Goal: Task Accomplishment & Management: Manage account settings

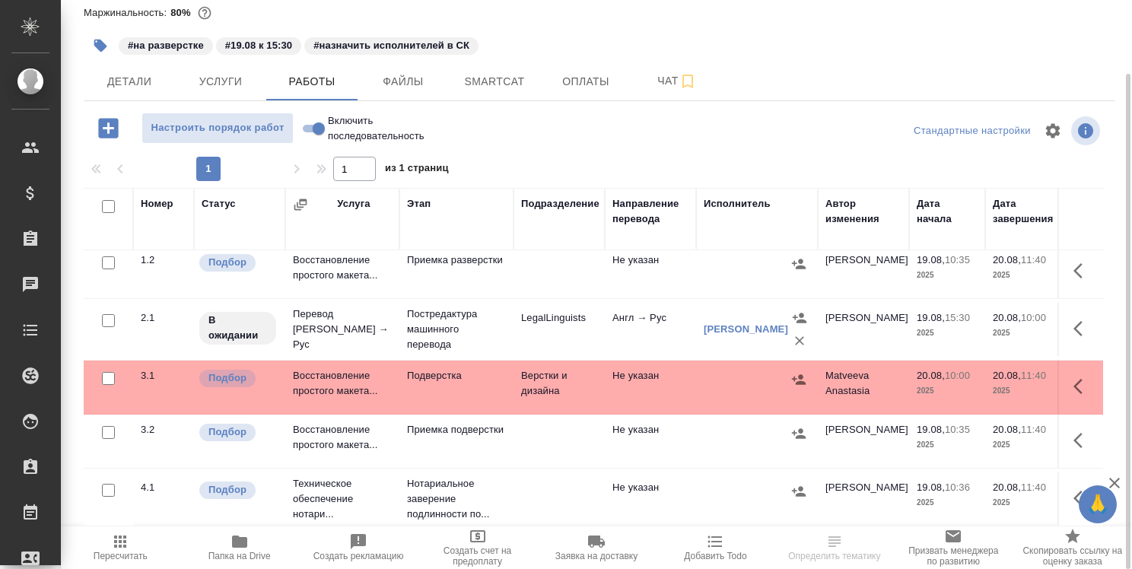
scroll to position [78, 0]
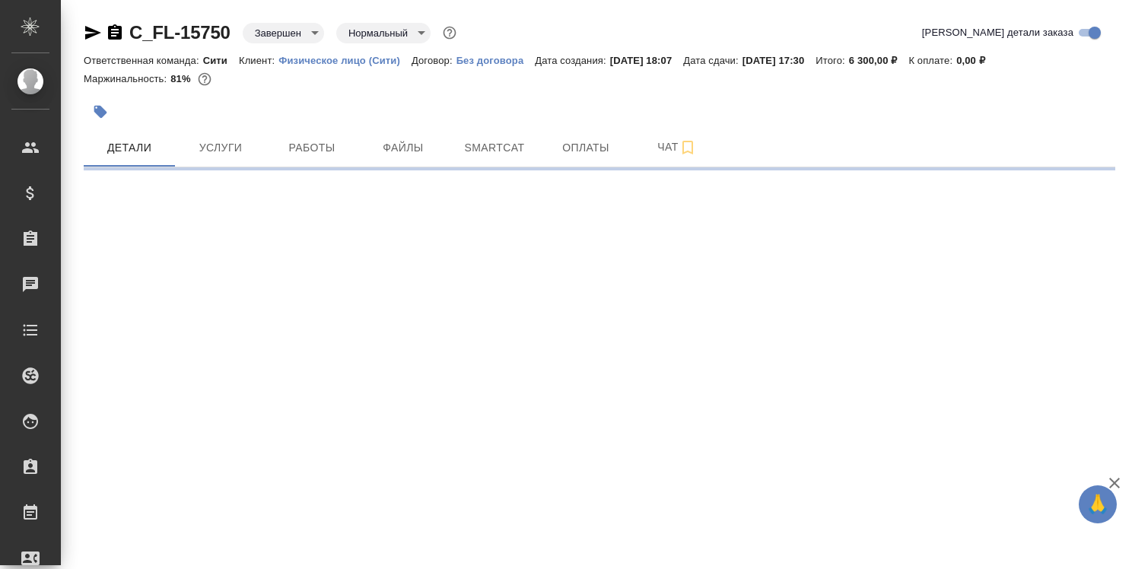
select select "RU"
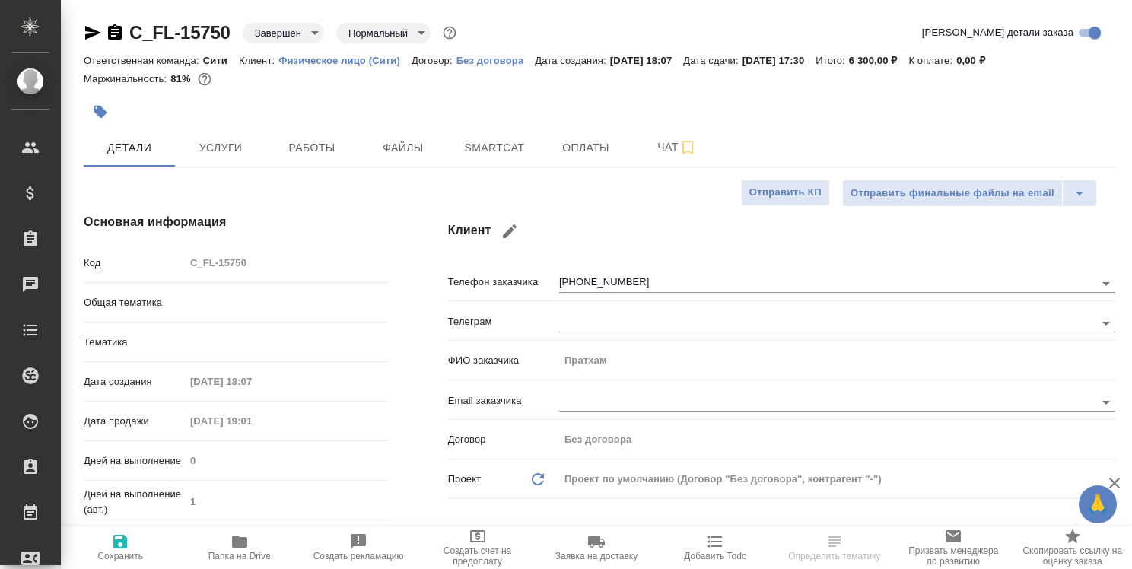
type textarea "x"
type input "[PERSON_NAME]"
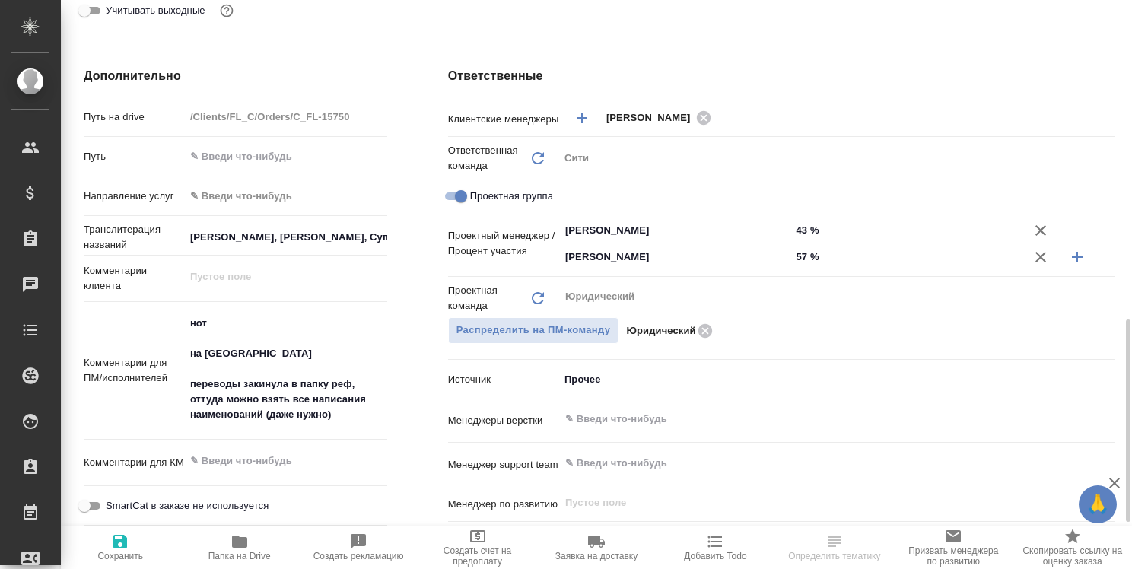
scroll to position [685, 0]
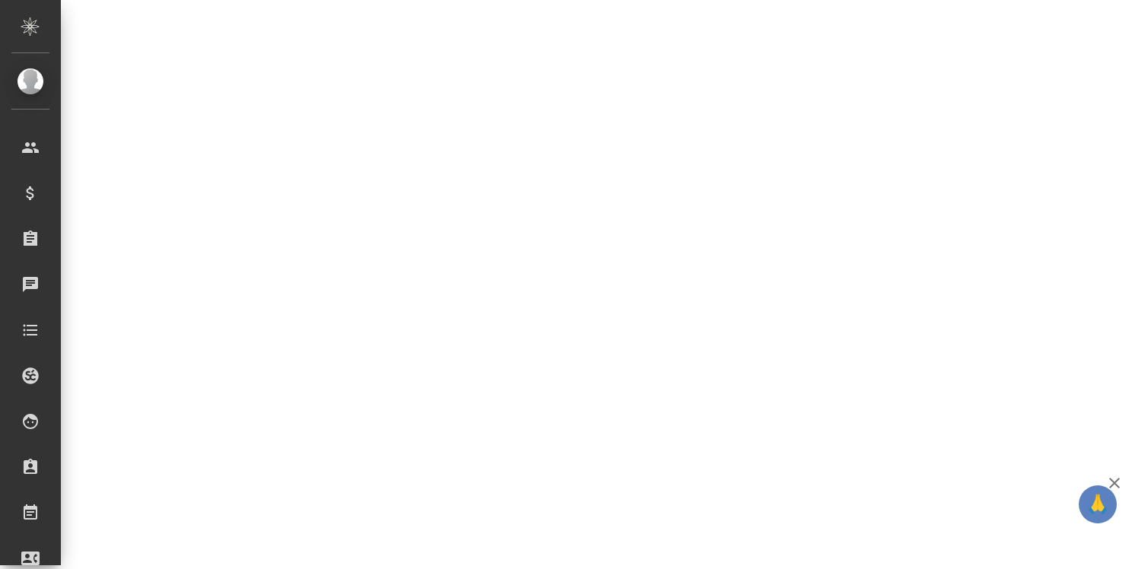
select select "RU"
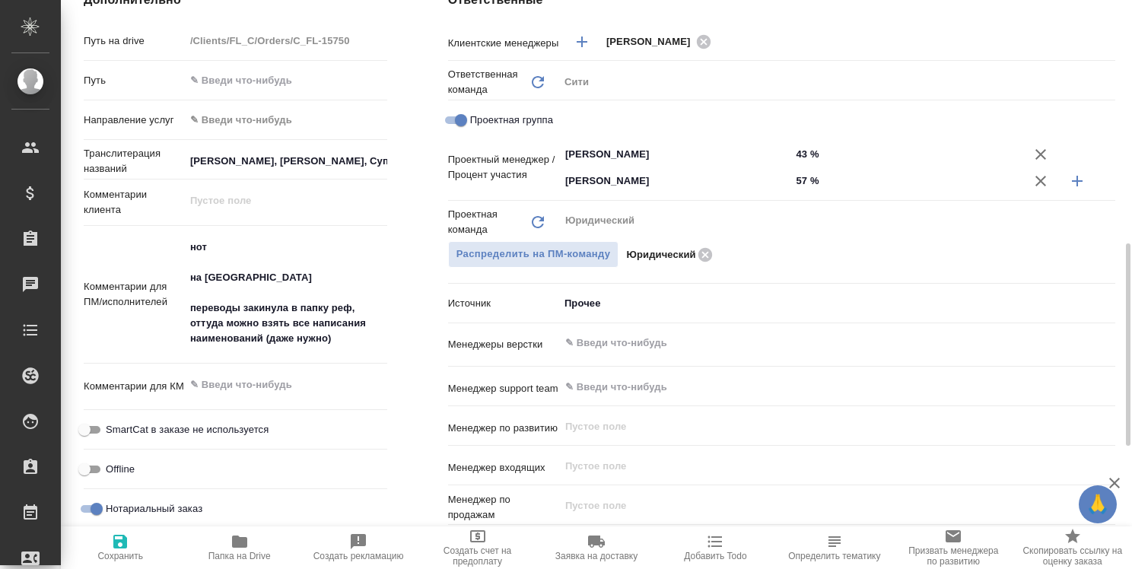
type textarea "x"
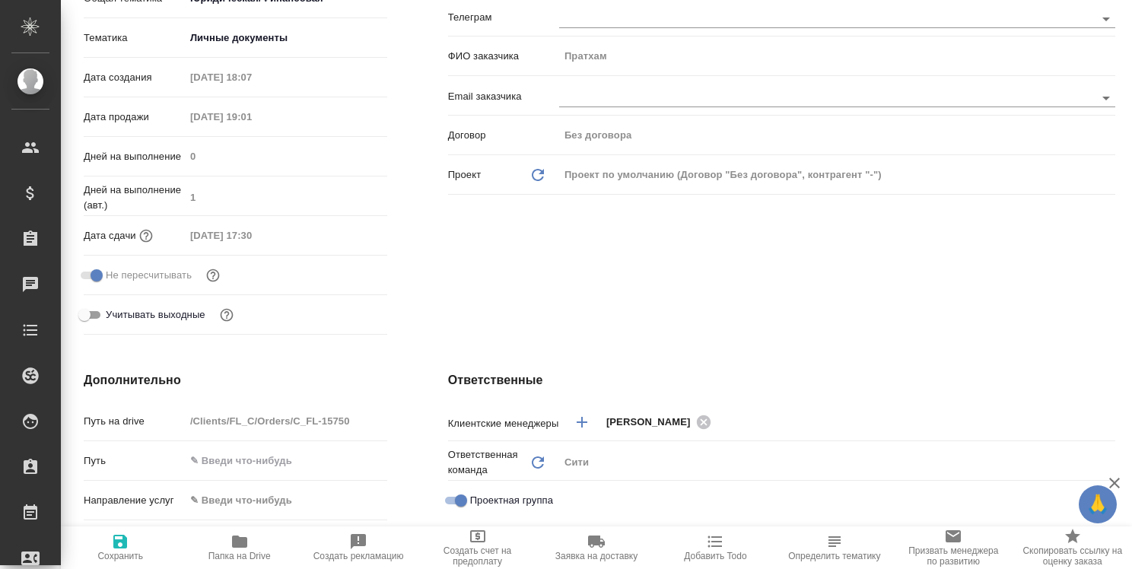
scroll to position [0, 0]
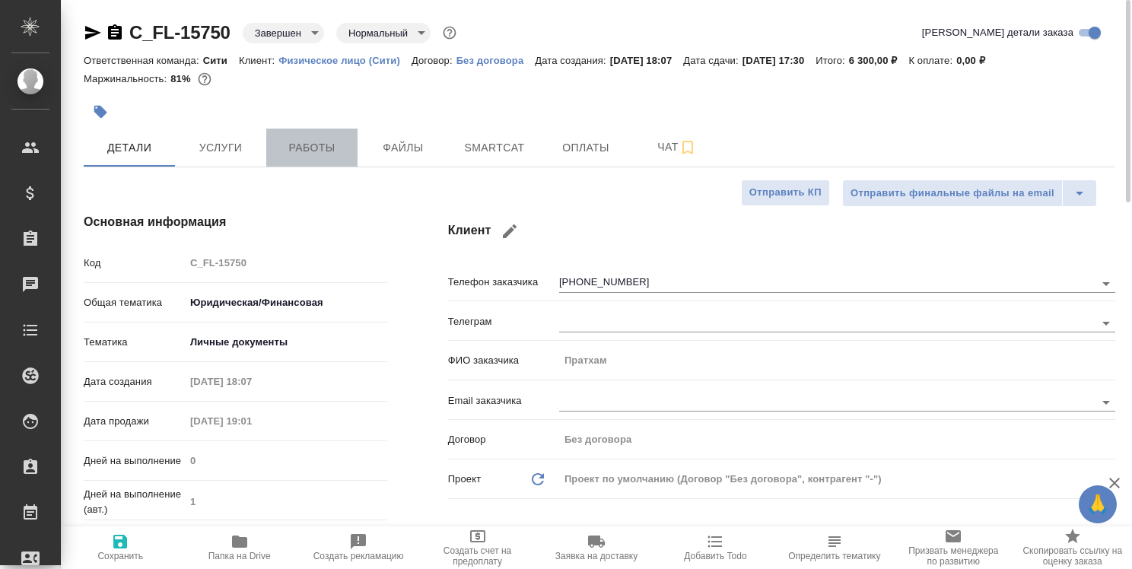
click at [325, 149] on span "Работы" at bounding box center [311, 147] width 73 height 19
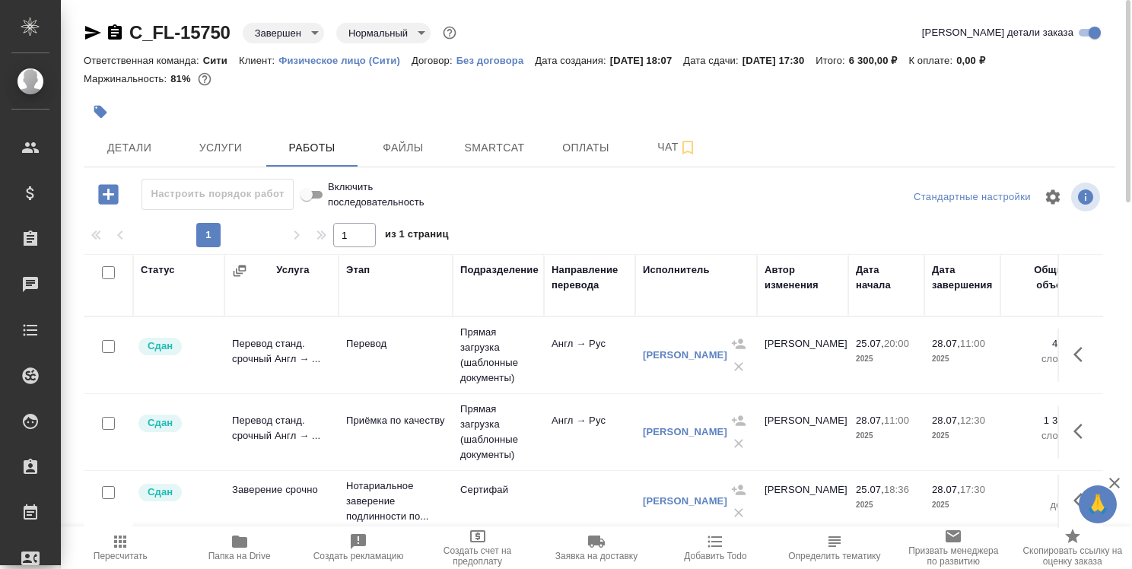
click at [243, 542] on icon "button" at bounding box center [239, 542] width 15 height 12
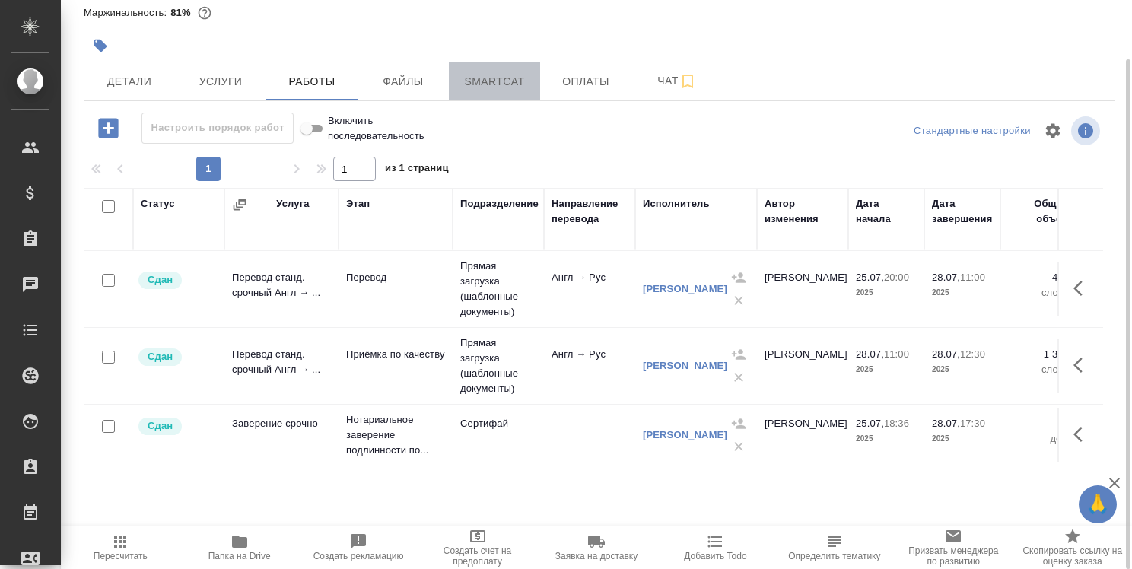
click at [499, 85] on span "Smartcat" at bounding box center [494, 81] width 73 height 19
